Goal: Task Accomplishment & Management: Manage account settings

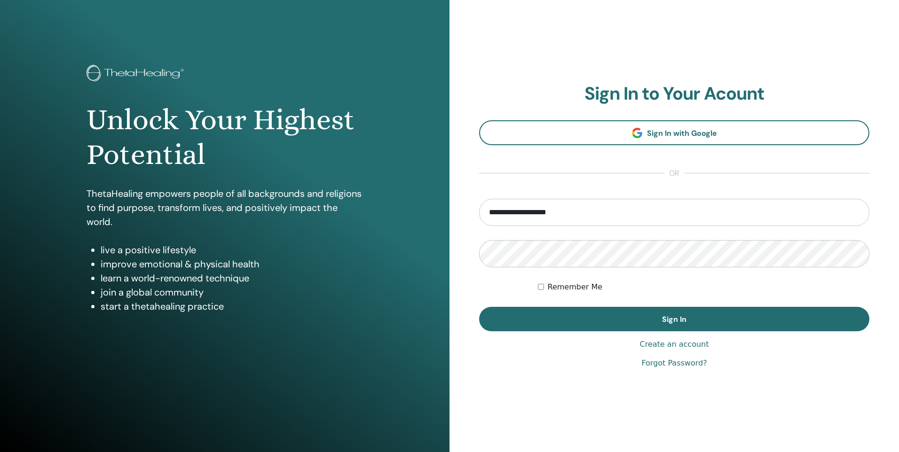
type input "**********"
click at [479, 307] on button "Sign In" at bounding box center [674, 319] width 390 height 24
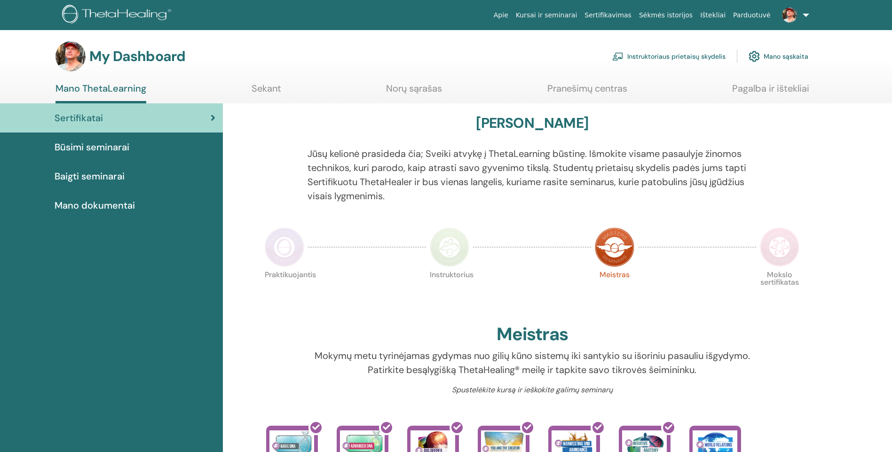
click at [692, 59] on link "Instruktoriaus prietaisų skydelis" at bounding box center [668, 56] width 113 height 21
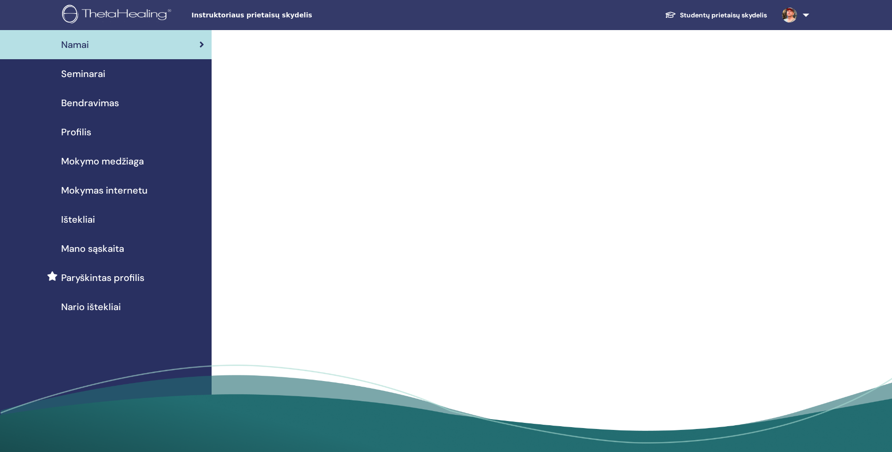
click at [94, 250] on span "Mano sąskaita" at bounding box center [92, 249] width 63 height 14
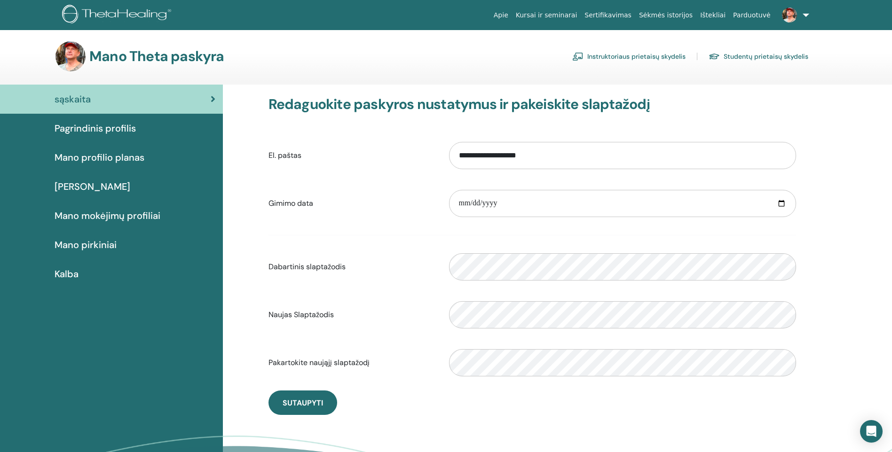
click at [75, 246] on span "Mano pirkiniai" at bounding box center [86, 245] width 62 height 14
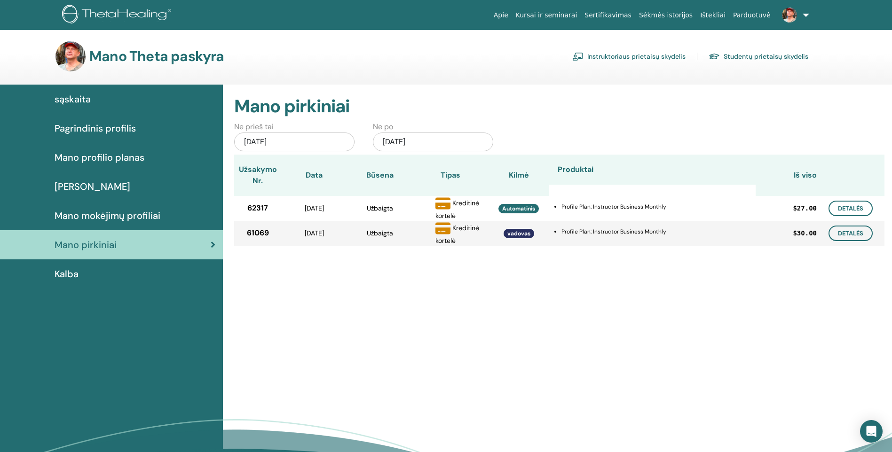
click at [98, 212] on span "Mano mokėjimų profiliai" at bounding box center [108, 216] width 106 height 14
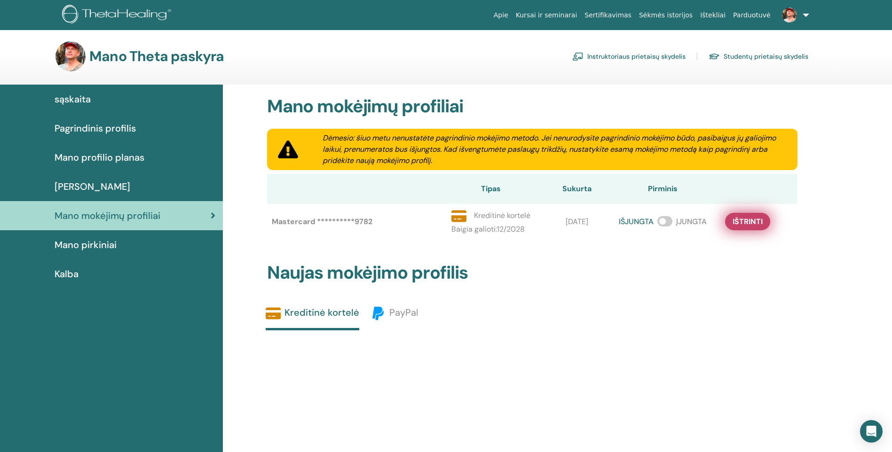
click at [751, 223] on span "Ištrinti" at bounding box center [747, 222] width 30 height 10
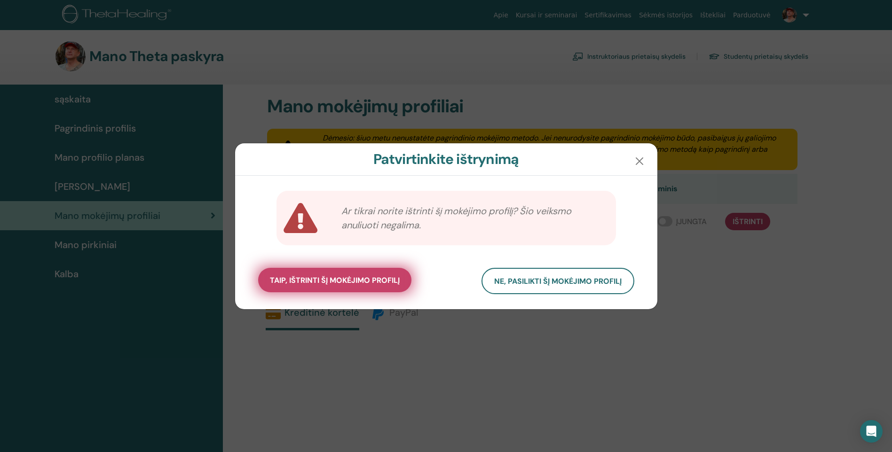
click at [345, 279] on span "taip, ištrinti šį mokėjimo profilį" at bounding box center [335, 280] width 130 height 10
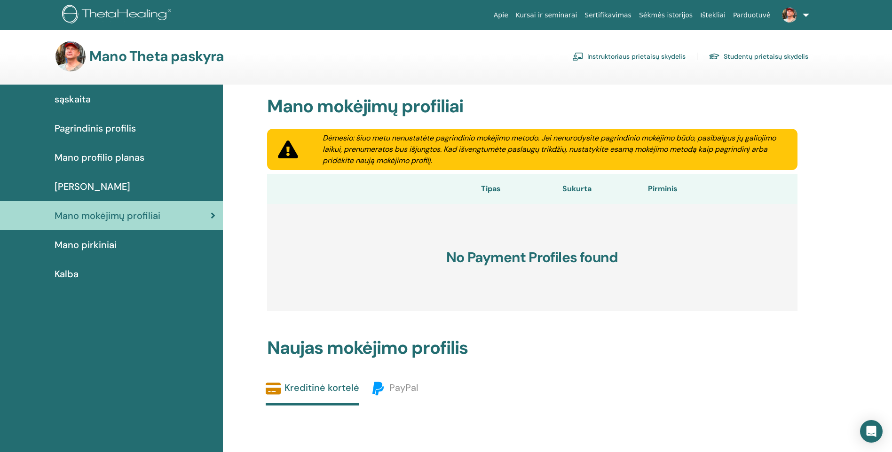
click at [132, 242] on div "Mano pirkiniai" at bounding box center [112, 245] width 208 height 14
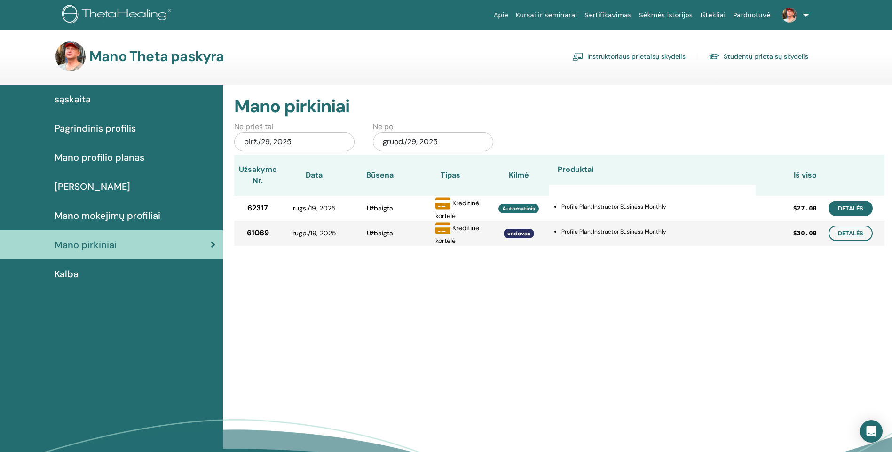
click at [840, 209] on link "Detalės" at bounding box center [850, 209] width 44 height 16
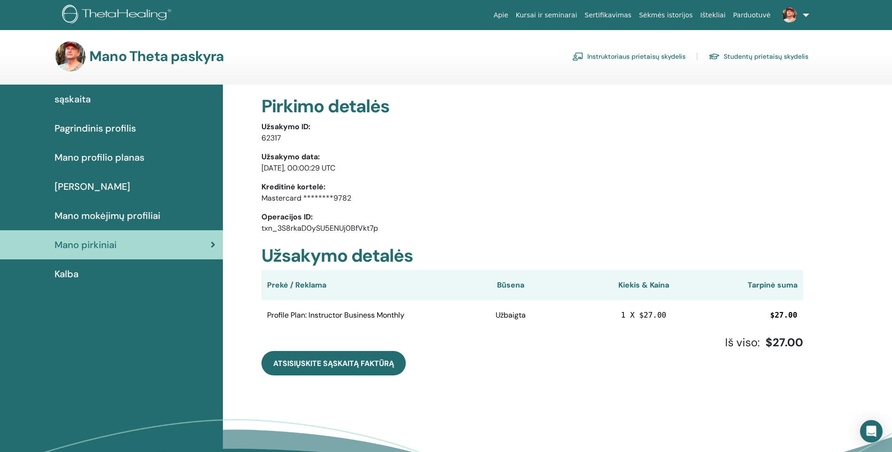
click at [102, 185] on span "[PERSON_NAME]" at bounding box center [93, 187] width 76 height 14
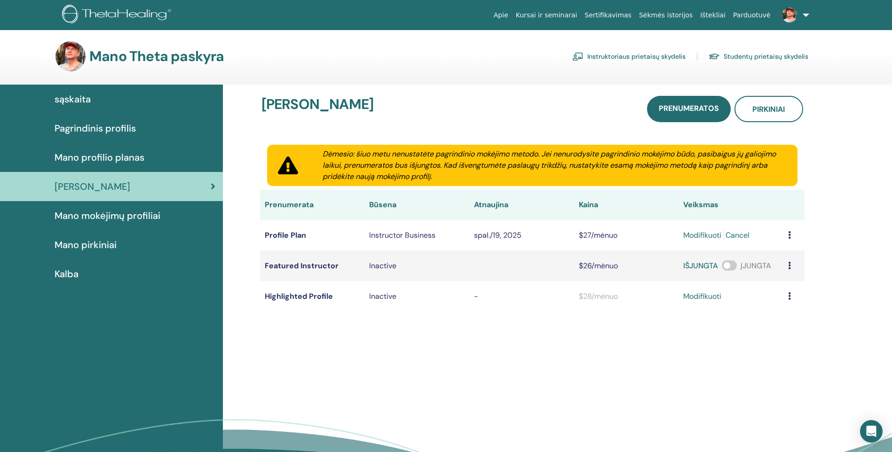
click at [641, 57] on link "Instruktoriaus prietaisų skydelis" at bounding box center [628, 56] width 113 height 15
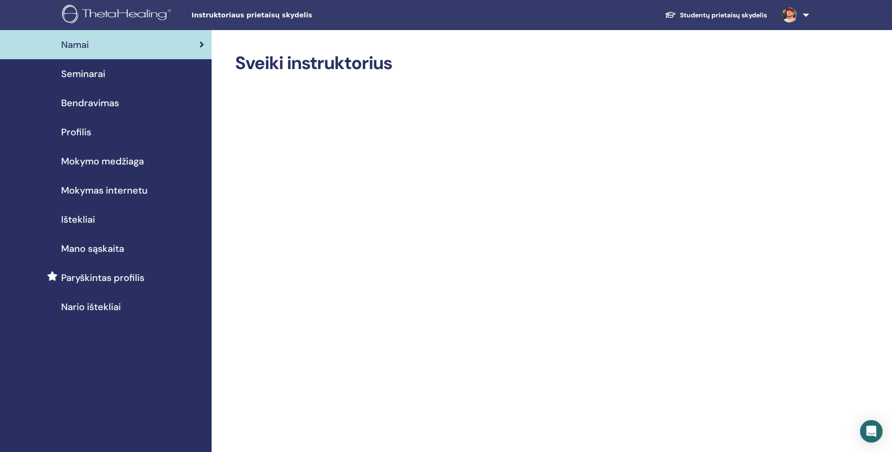
click at [91, 72] on span "Seminarai" at bounding box center [83, 74] width 44 height 14
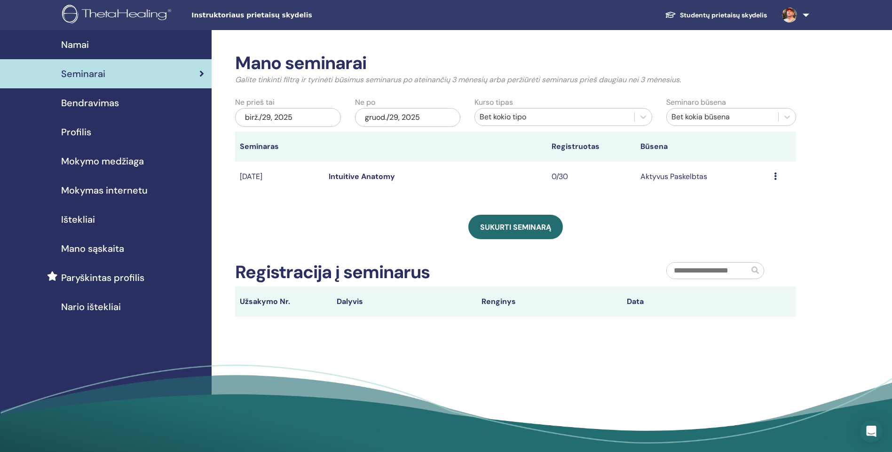
click at [775, 175] on icon at bounding box center [775, 176] width 3 height 8
click at [752, 225] on p "Atšaukti" at bounding box center [748, 224] width 35 height 11
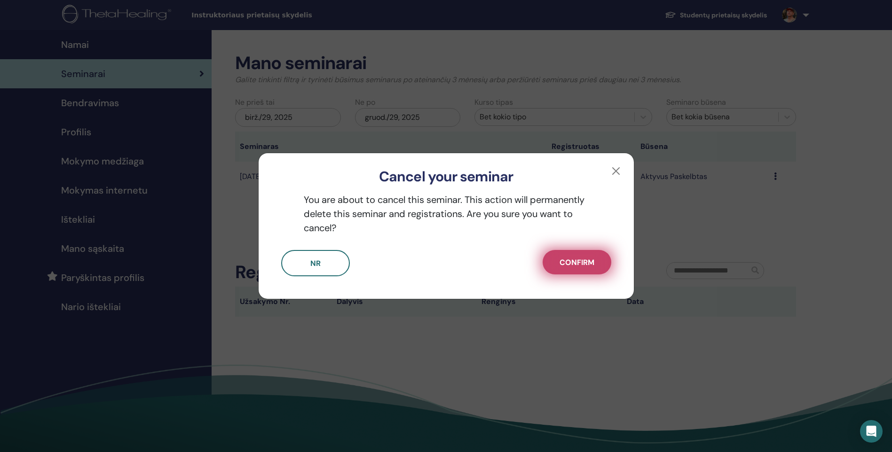
click at [588, 260] on span "Confirm" at bounding box center [576, 263] width 35 height 10
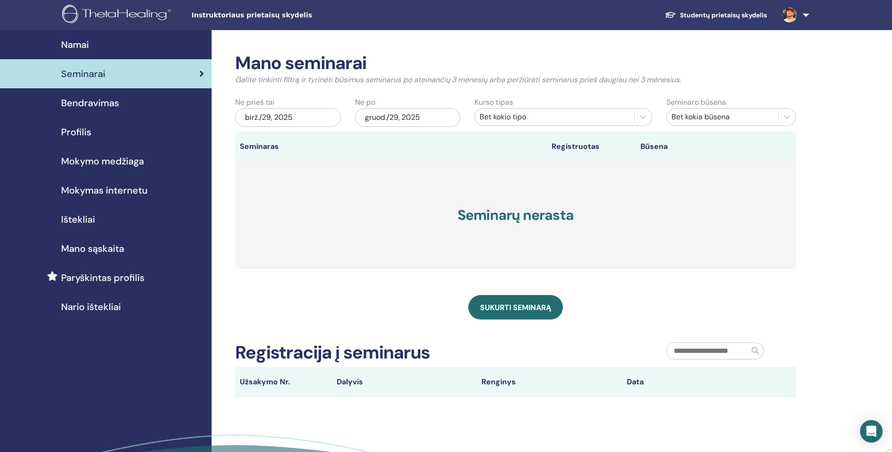
click at [93, 247] on span "Mano sąskaita" at bounding box center [92, 249] width 63 height 14
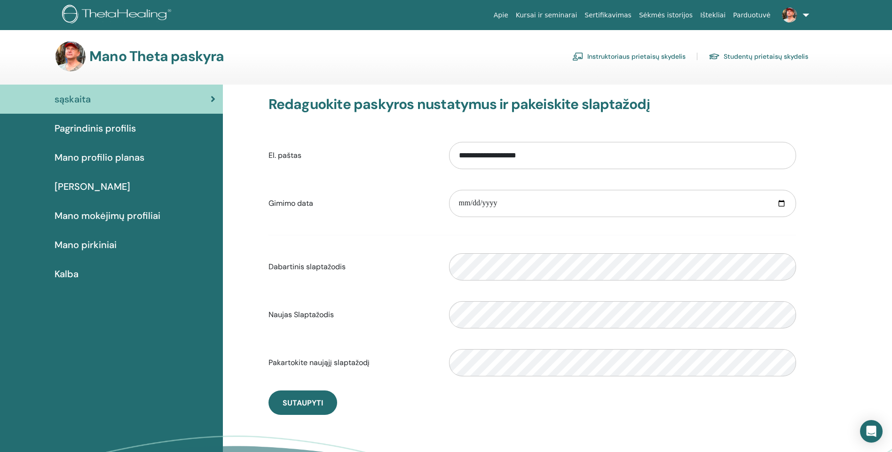
click at [98, 188] on span "[PERSON_NAME]" at bounding box center [93, 187] width 76 height 14
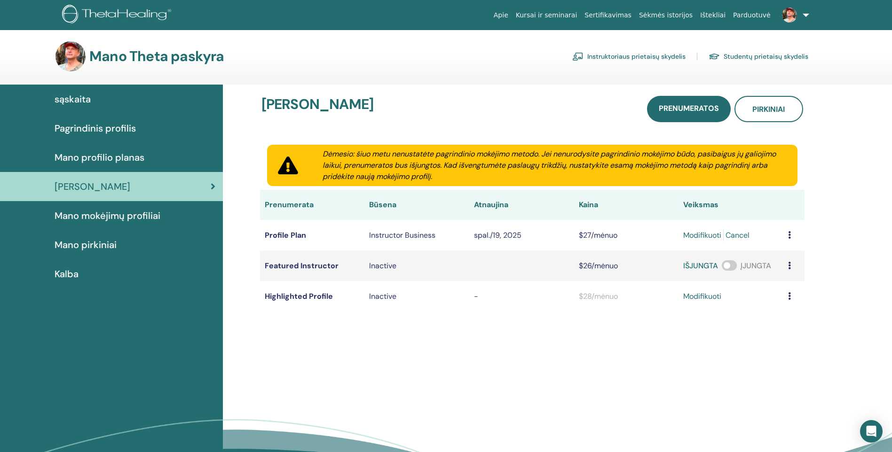
click at [118, 217] on span "Mano mokėjimų profiliai" at bounding box center [108, 216] width 106 height 14
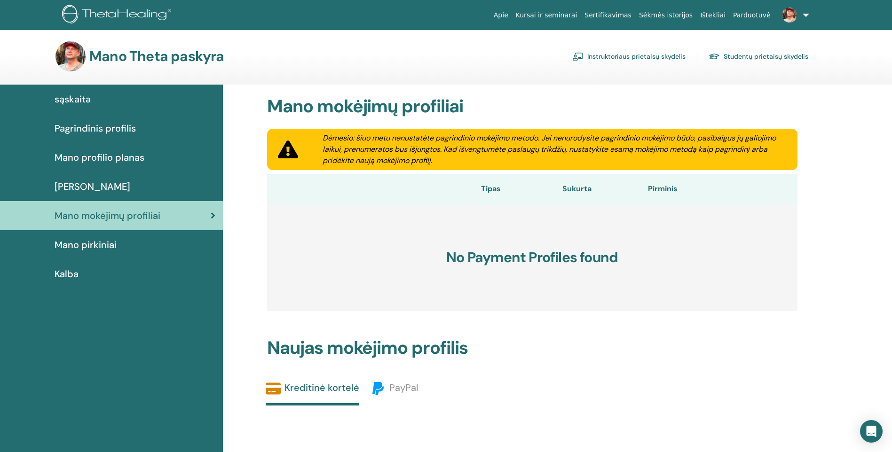
click at [118, 194] on link "[PERSON_NAME]" at bounding box center [111, 186] width 223 height 29
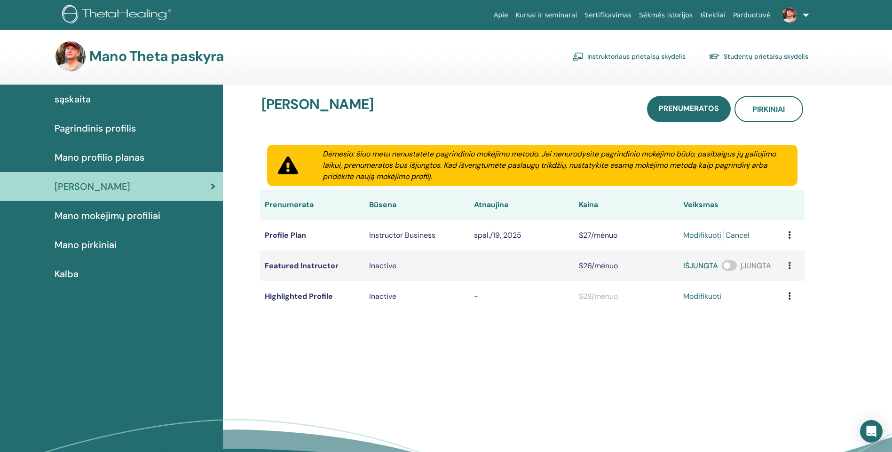
click at [700, 235] on link "modifikuoti" at bounding box center [702, 235] width 38 height 11
